Goal: Task Accomplishment & Management: Use online tool/utility

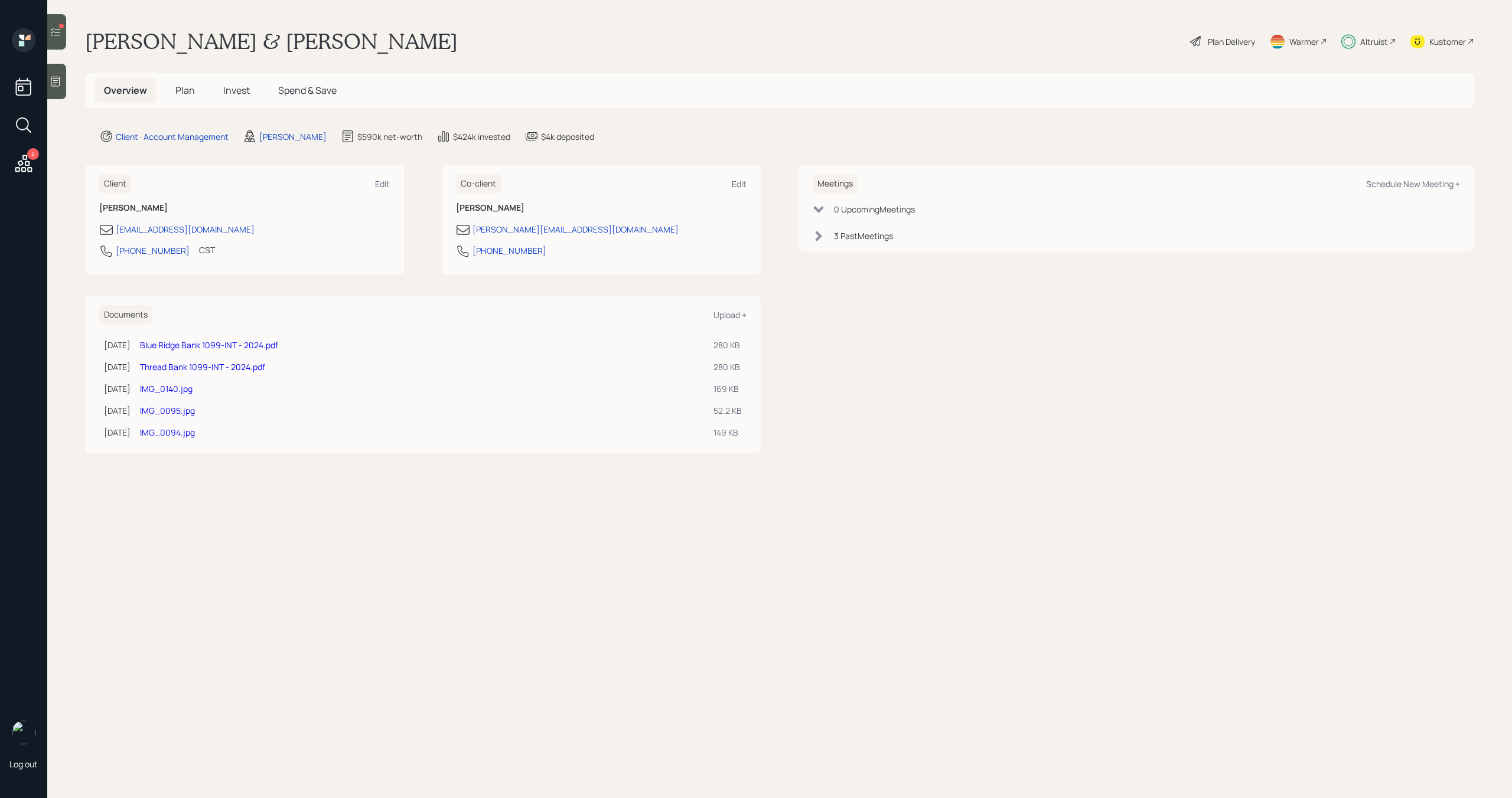
click at [1382, 38] on div "Altruist" at bounding box center [1373, 41] width 28 height 12
click at [23, 168] on icon at bounding box center [24, 163] width 17 height 17
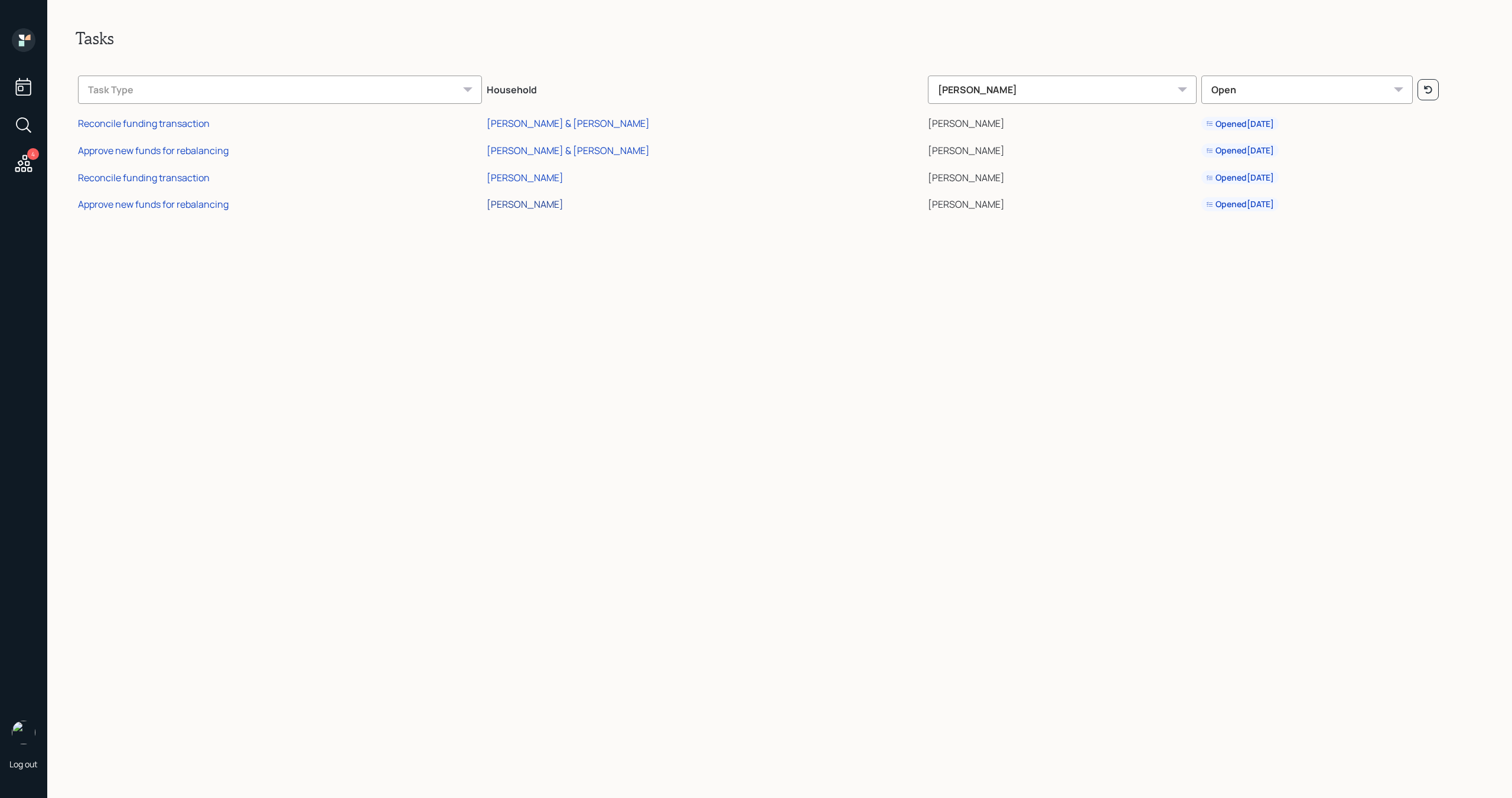
click at [564, 208] on div "[PERSON_NAME]" at bounding box center [525, 204] width 77 height 13
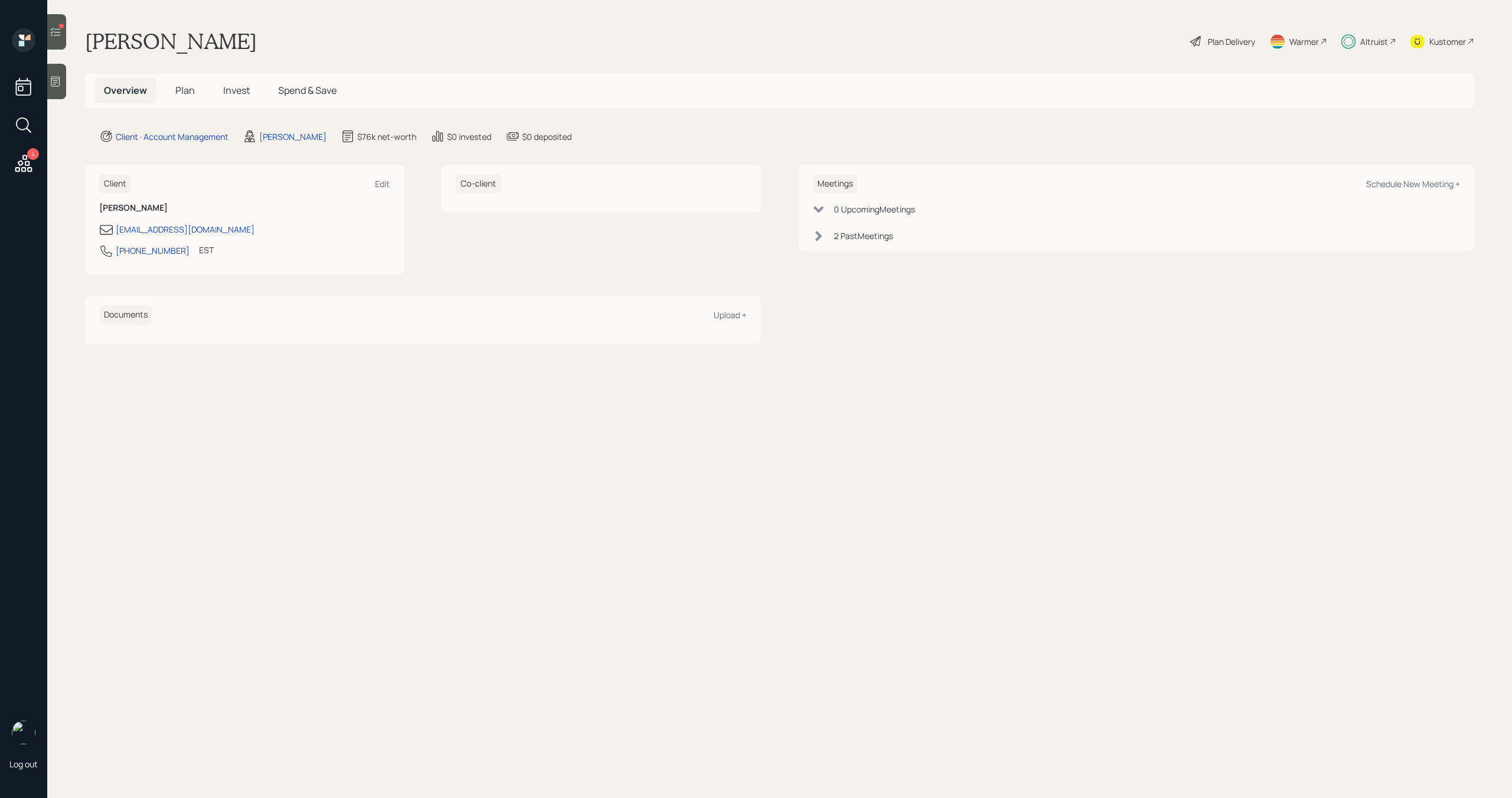
click at [52, 33] on icon at bounding box center [55, 31] width 11 height 11
